Goal: Find contact information: Find contact information

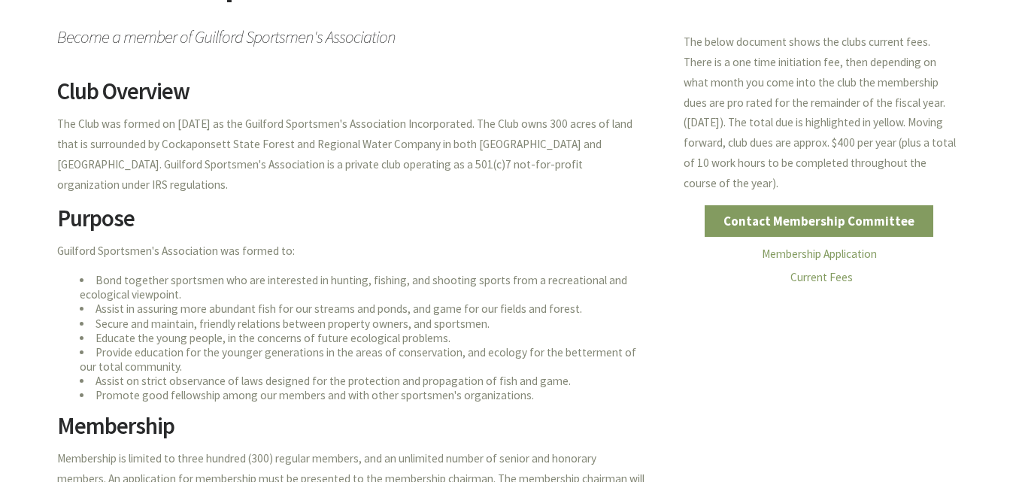
scroll to position [236, 0]
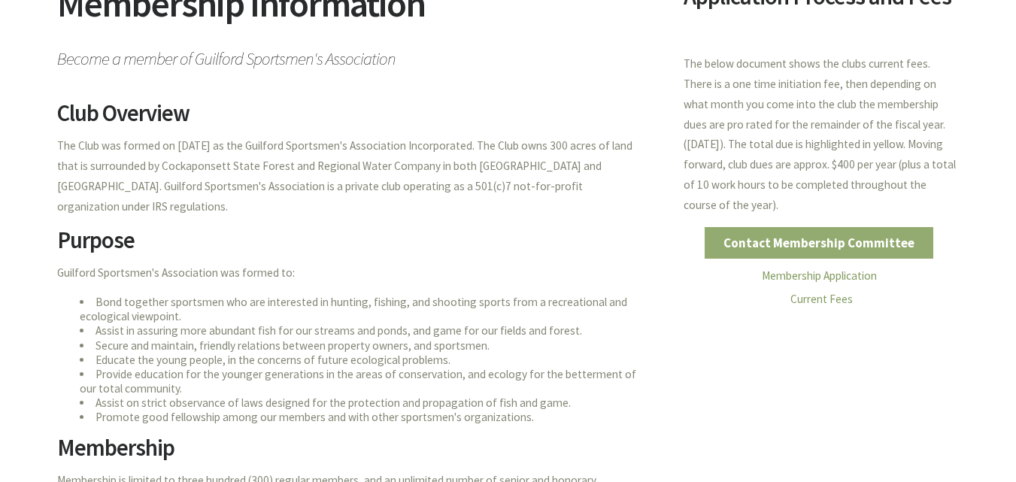
click at [782, 233] on link "Contact Membership Committee" at bounding box center [818, 243] width 229 height 32
